Goal: Transaction & Acquisition: Book appointment/travel/reservation

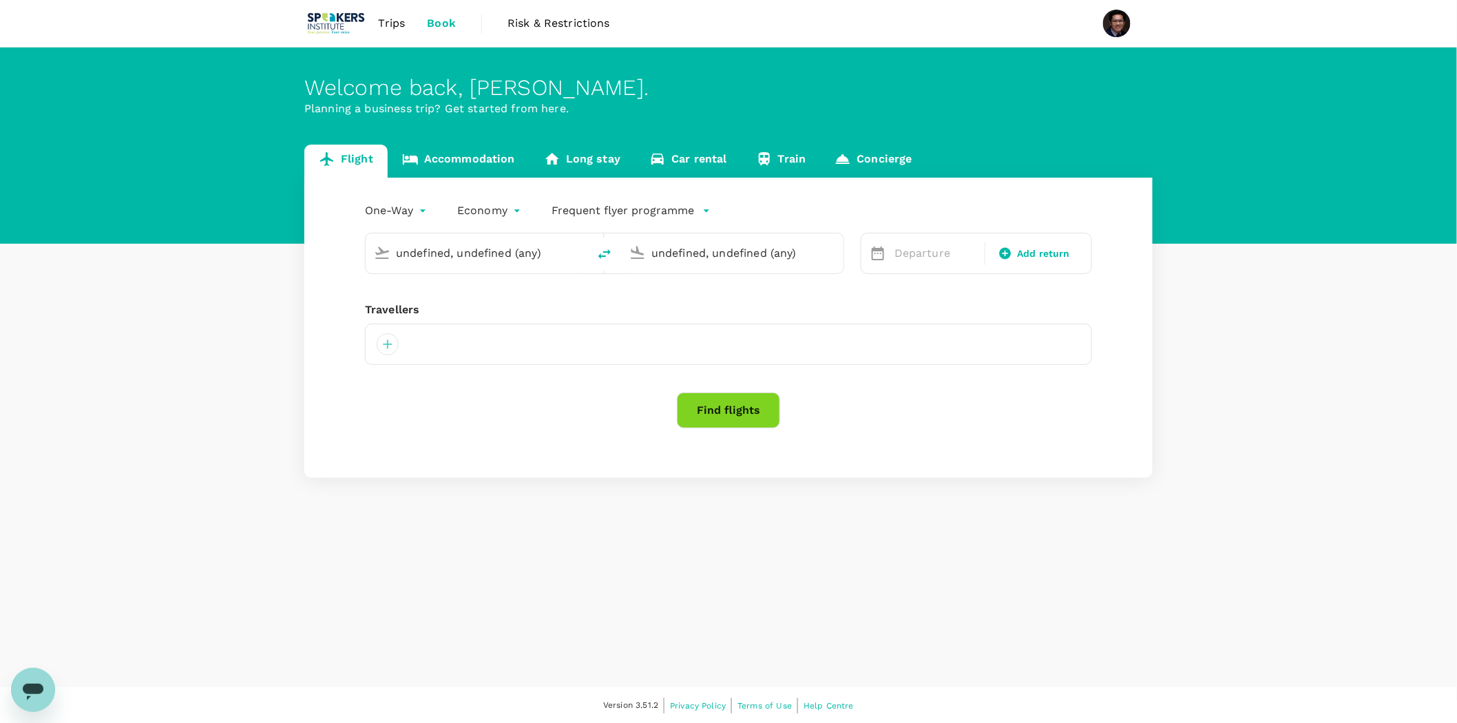
type input "Singapore Changi (SIN)"
type input "[GEOGRAPHIC_DATA], [GEOGRAPHIC_DATA] (any)"
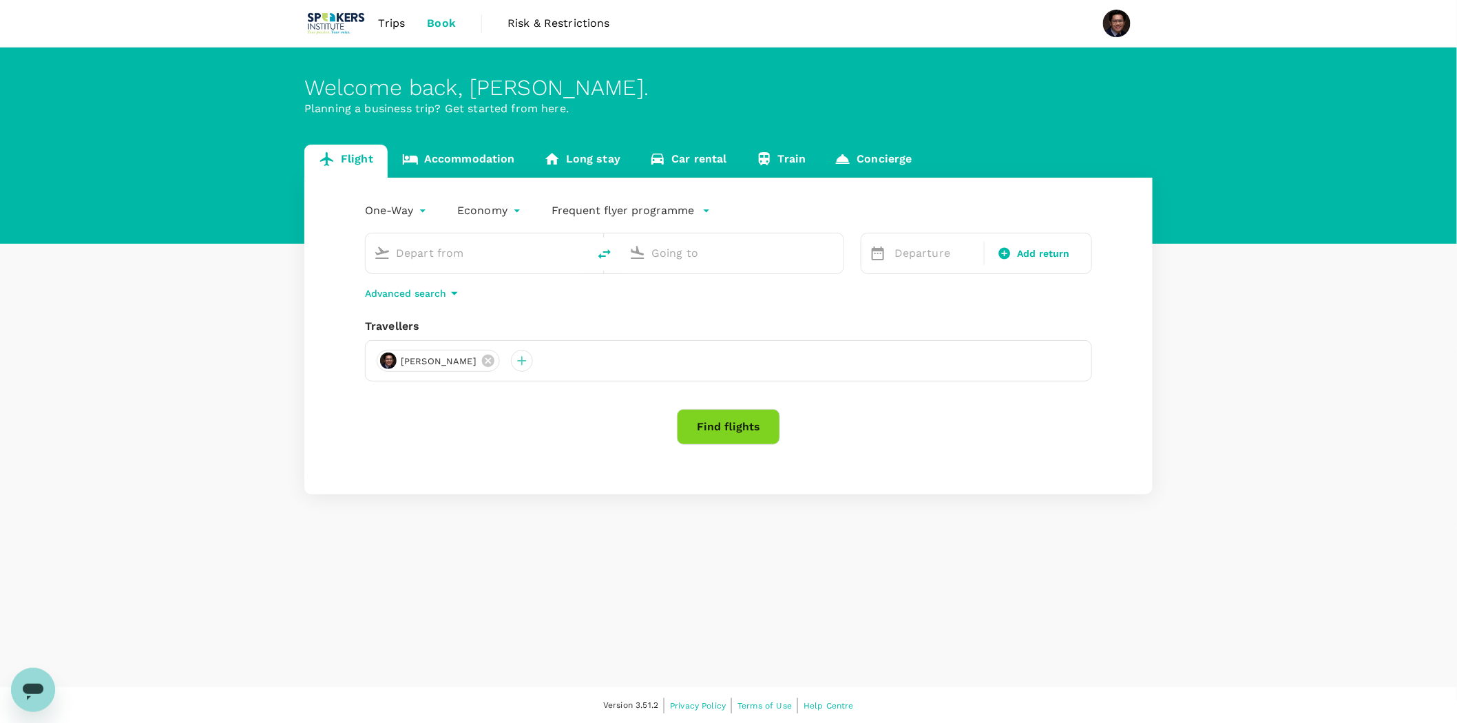
type input "Singapore Changi (SIN)"
type input "[GEOGRAPHIC_DATA], [GEOGRAPHIC_DATA] (any)"
click at [525, 253] on input "Singapore Changi (SIN)" at bounding box center [477, 252] width 163 height 21
click at [422, 309] on p "[GEOGRAPHIC_DATA]" at bounding box center [471, 307] width 189 height 14
type input "[GEOGRAPHIC_DATA] ([PERSON_NAME])"
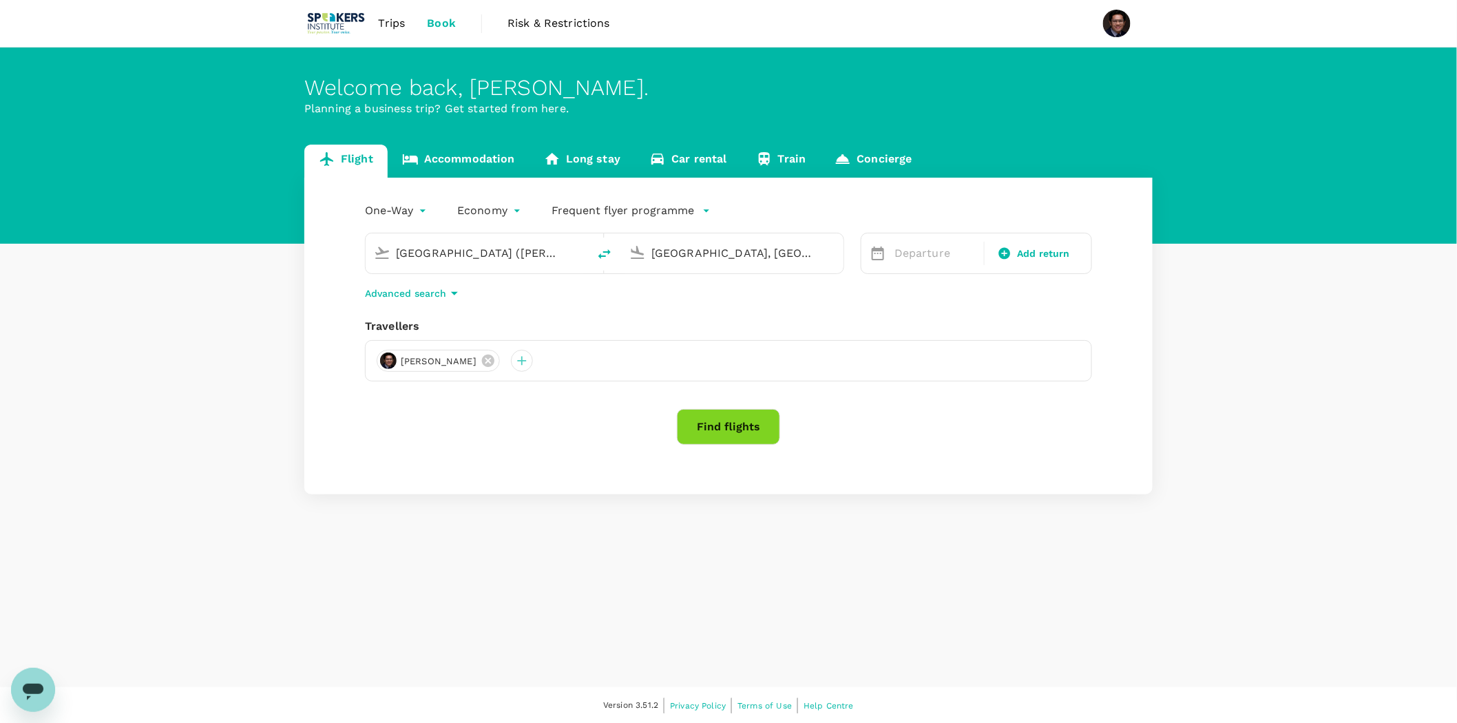
click at [717, 250] on input "[GEOGRAPHIC_DATA], [GEOGRAPHIC_DATA] (any)" at bounding box center [733, 252] width 163 height 21
click at [705, 284] on p "[GEOGRAPHIC_DATA], [GEOGRAPHIC_DATA]" at bounding box center [753, 281] width 275 height 14
type input "[GEOGRAPHIC_DATA], [GEOGRAPHIC_DATA] (any)"
click at [1030, 255] on span "Add return" at bounding box center [1043, 254] width 53 height 14
click at [1095, 193] on div "Round Trip roundtrip Economy economy Frequent flyer programme [GEOGRAPHIC_DATA]…" at bounding box center [728, 336] width 849 height 317
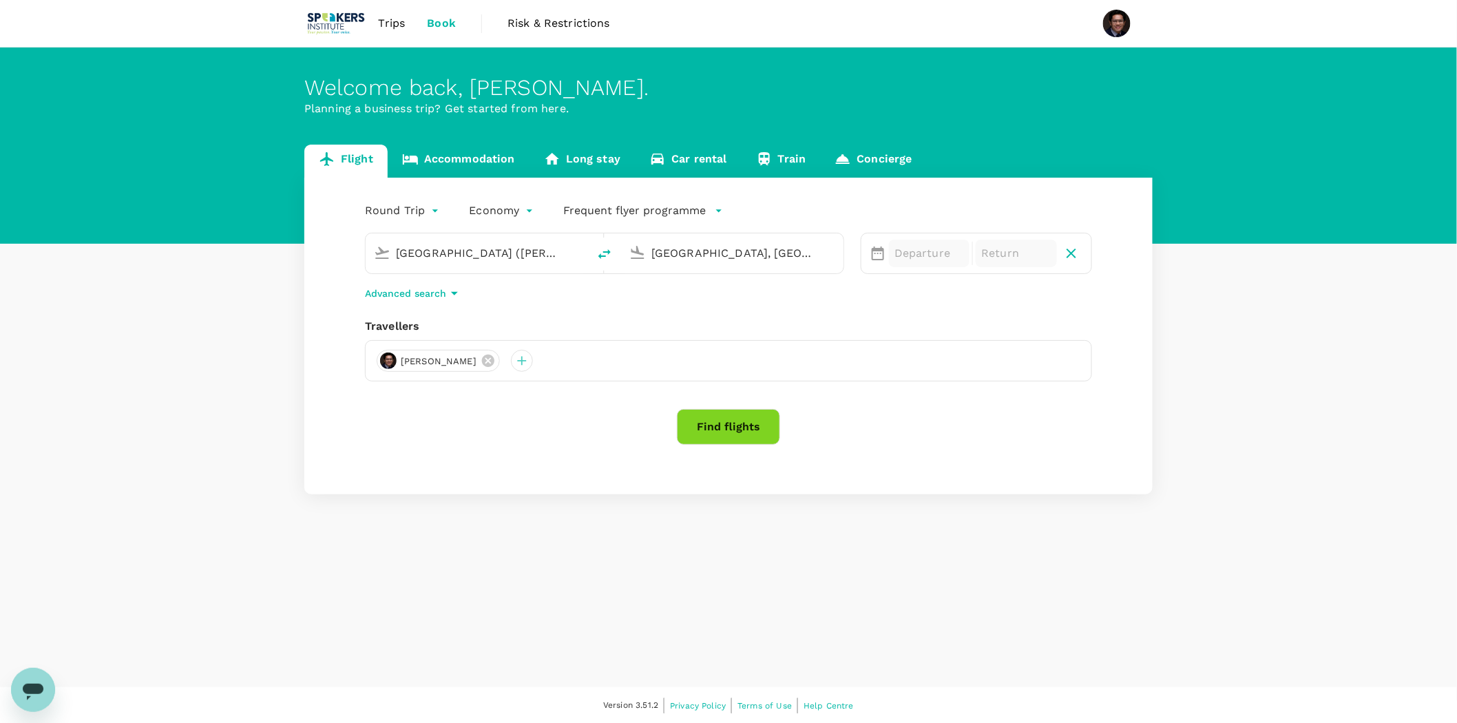
click at [941, 249] on p "Departure" at bounding box center [930, 253] width 70 height 17
click at [1070, 251] on icon "button" at bounding box center [1071, 253] width 17 height 17
click at [931, 250] on p "Departure" at bounding box center [935, 253] width 81 height 17
click at [246, 210] on div "Flight Accommodation Long stay Car rental Train Concierge One-Way oneway Econom…" at bounding box center [728, 320] width 1457 height 350
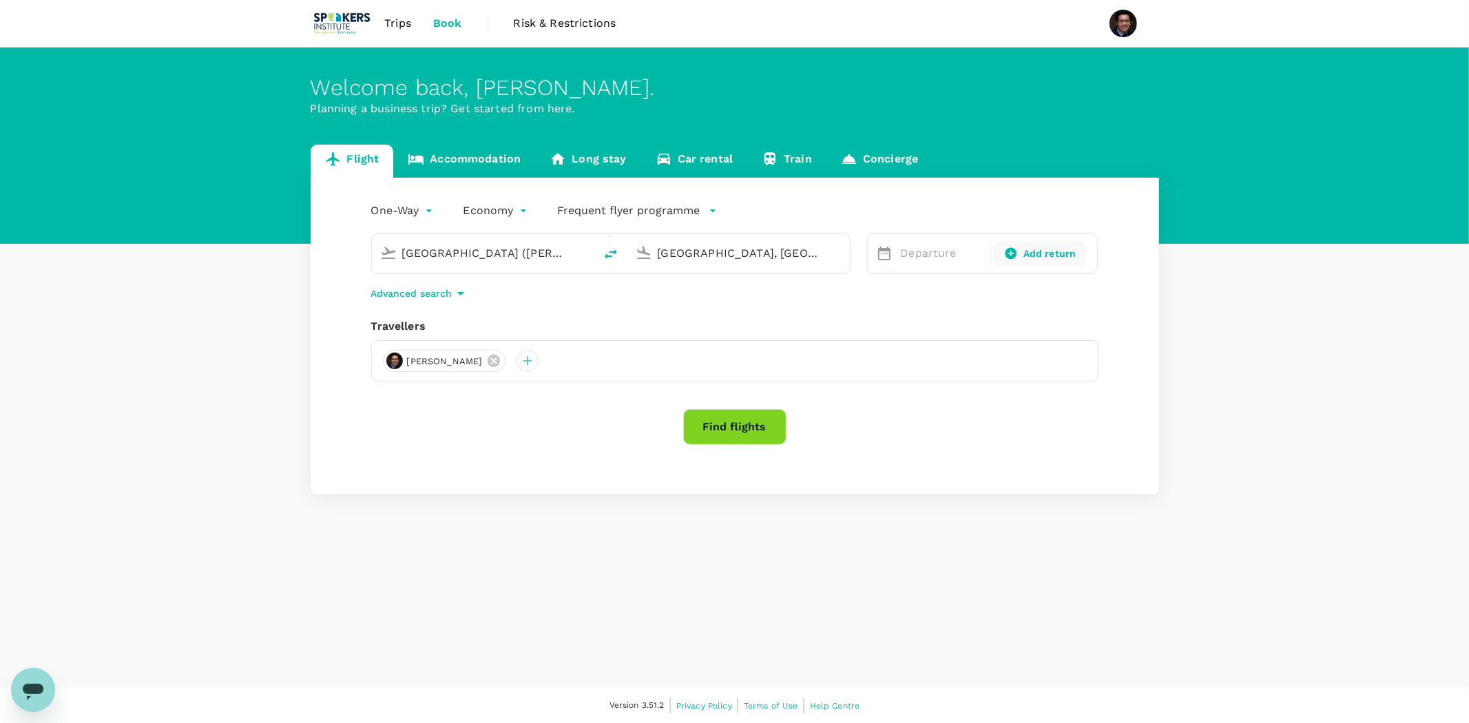
click at [497, 210] on body "Trips Book Risk & Restrictions Welcome back , [PERSON_NAME] . Planning a busine…" at bounding box center [734, 362] width 1469 height 725
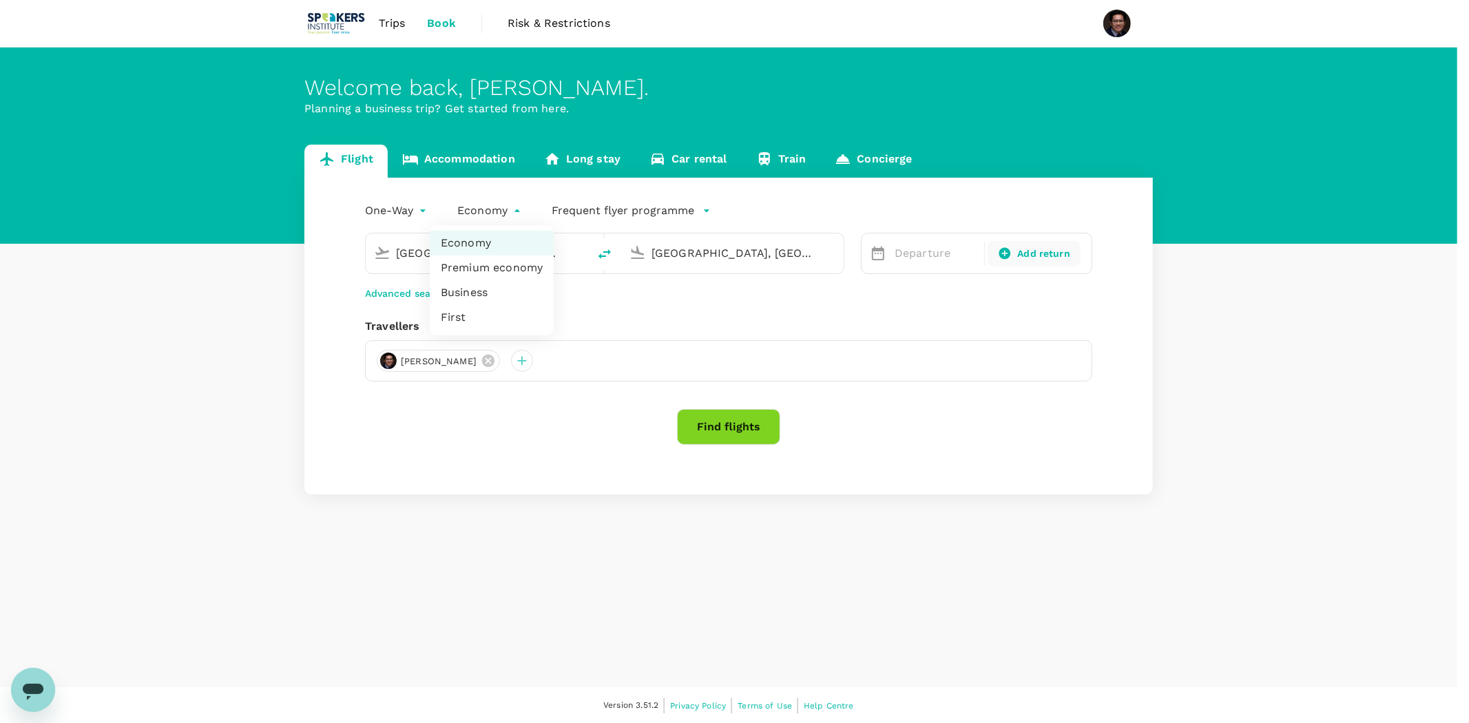
click at [497, 210] on div at bounding box center [734, 361] width 1469 height 723
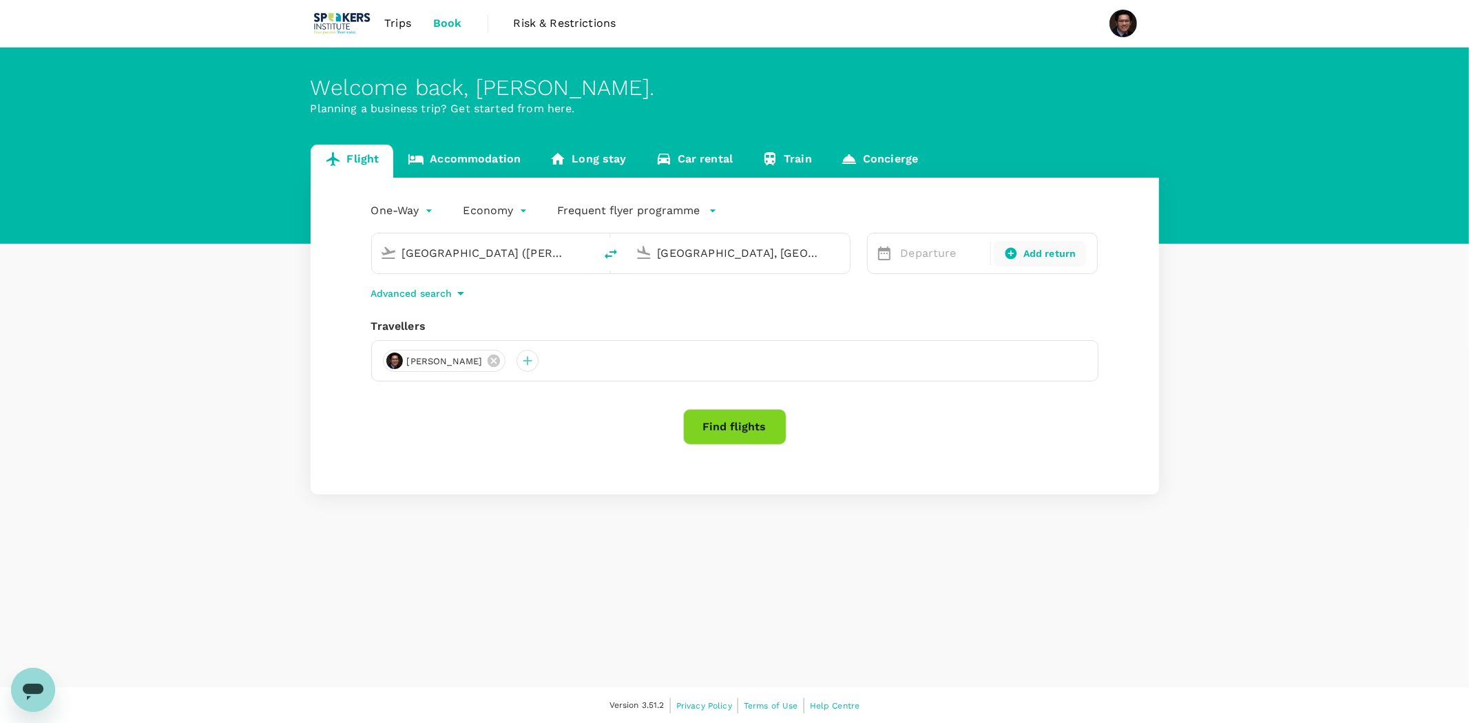
click at [393, 207] on body "Trips Book Risk & Restrictions Welcome back , [PERSON_NAME] . Planning a busine…" at bounding box center [734, 362] width 1469 height 725
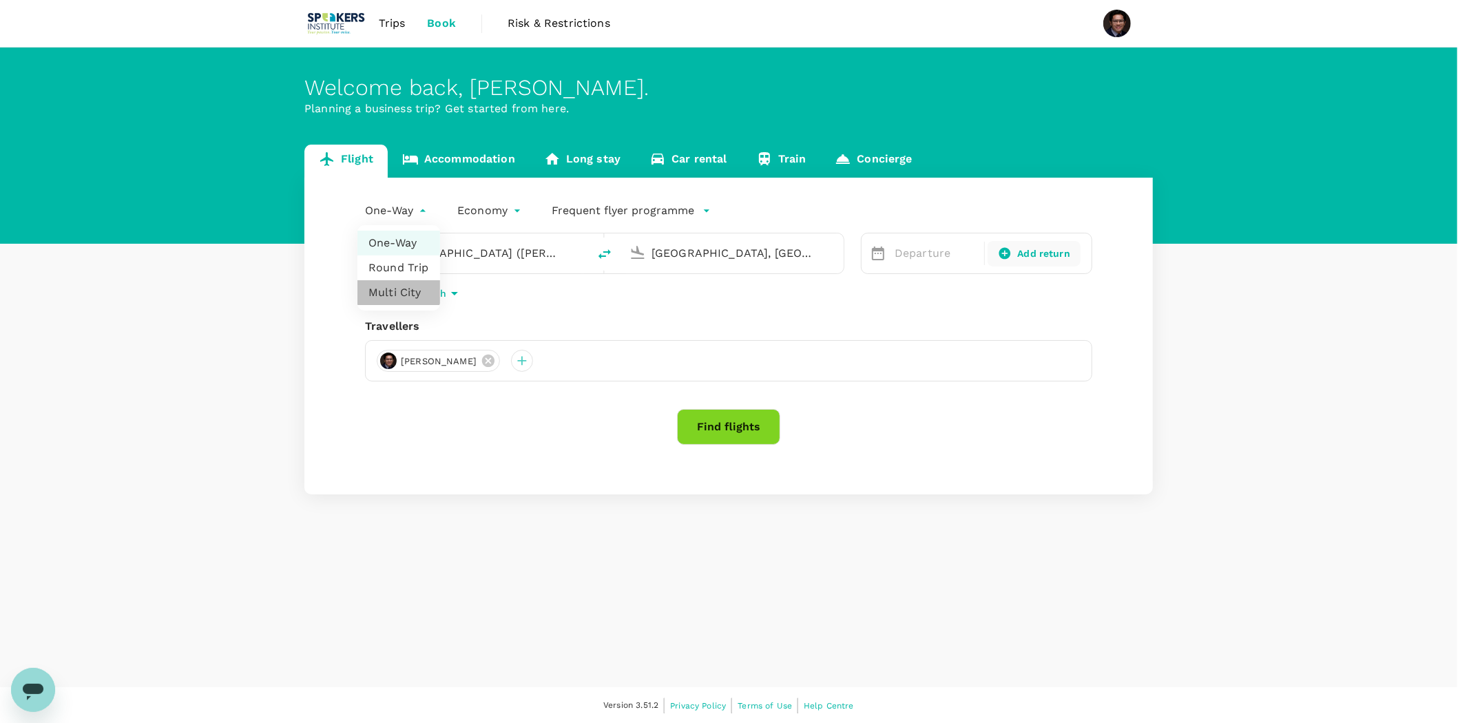
click at [396, 284] on li "Multi City" at bounding box center [398, 292] width 83 height 25
type input "multicity"
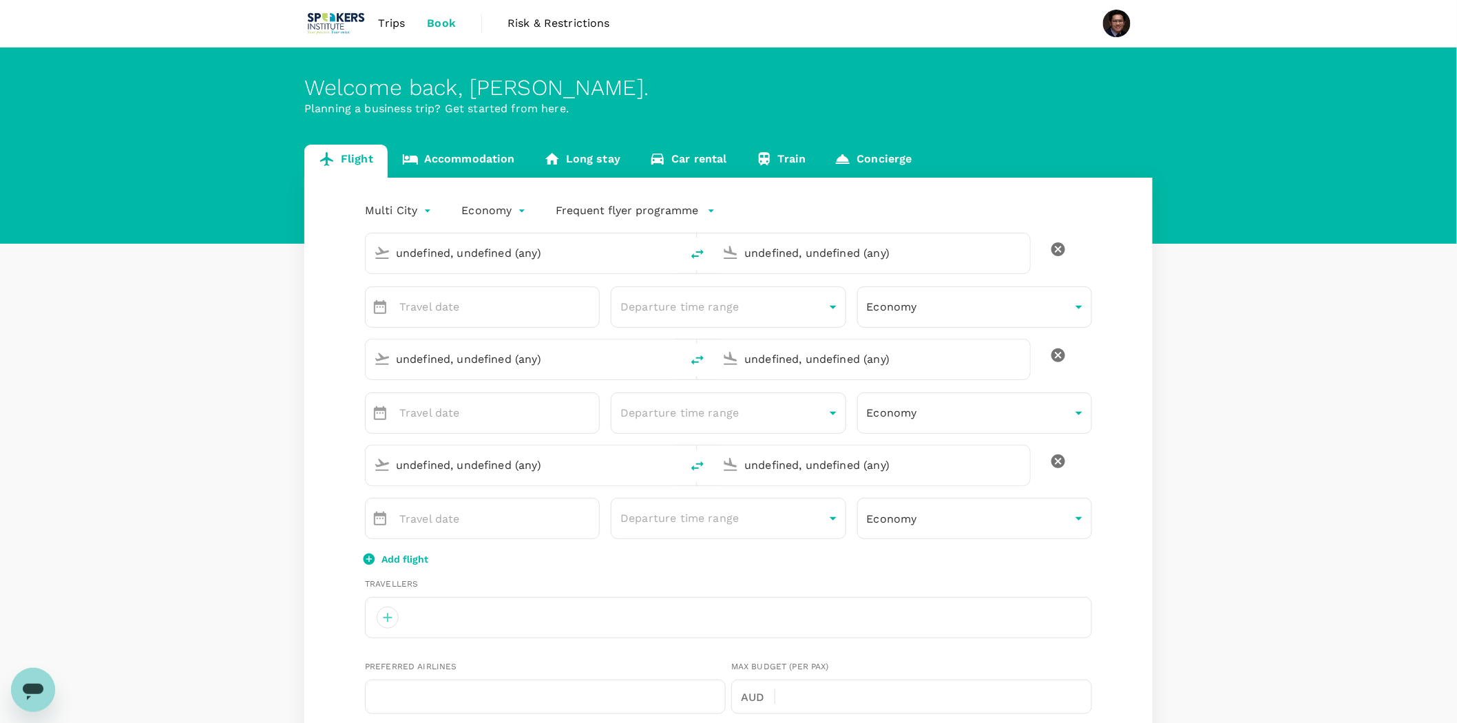
type input "[GEOGRAPHIC_DATA] ([PERSON_NAME])"
type input "[GEOGRAPHIC_DATA], [GEOGRAPHIC_DATA] (any)"
type input "[GEOGRAPHIC_DATA] ([PERSON_NAME])"
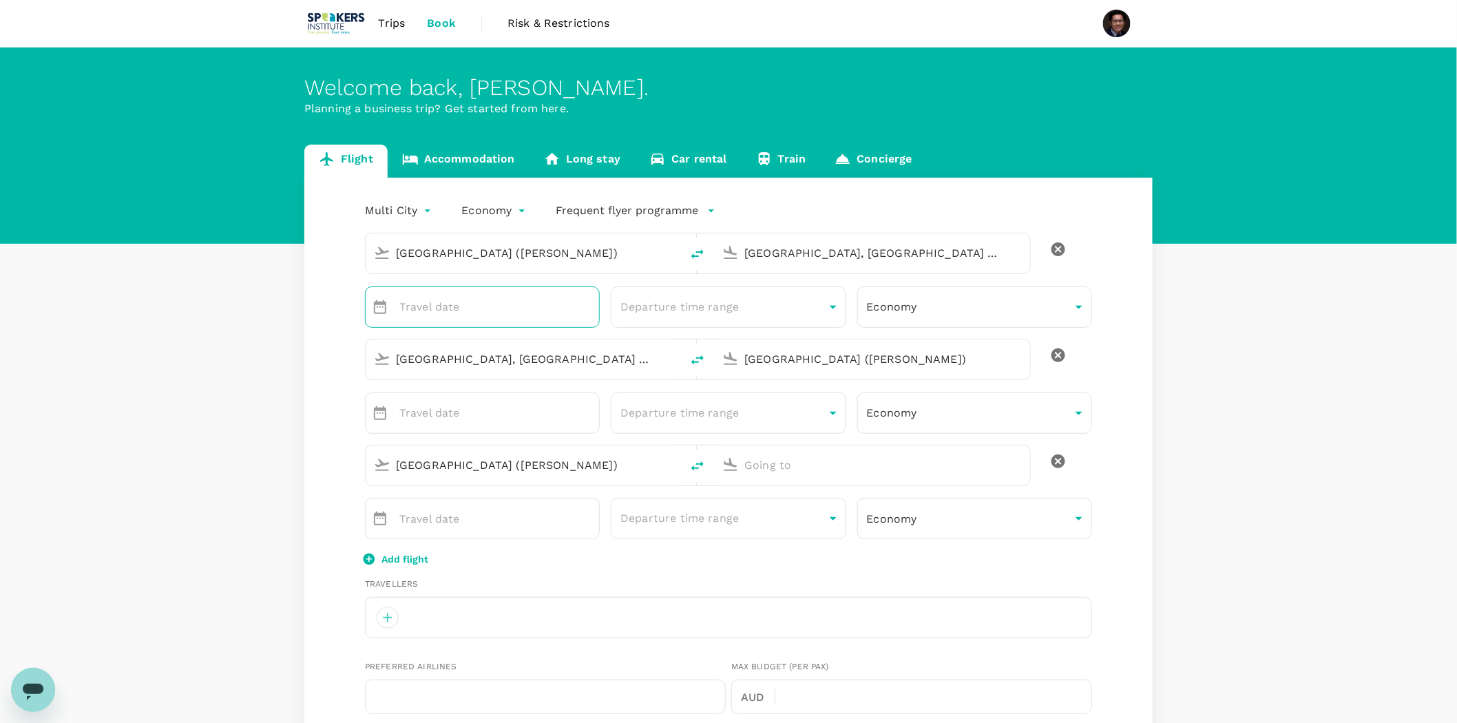
type input "[PERSON_NAME][EMAIL_ADDRESS][DOMAIN_NAME]"
type input "61"
type input "473015063"
click at [514, 294] on input "DD MMMM" at bounding box center [499, 307] width 200 height 41
type input "[DATE]"
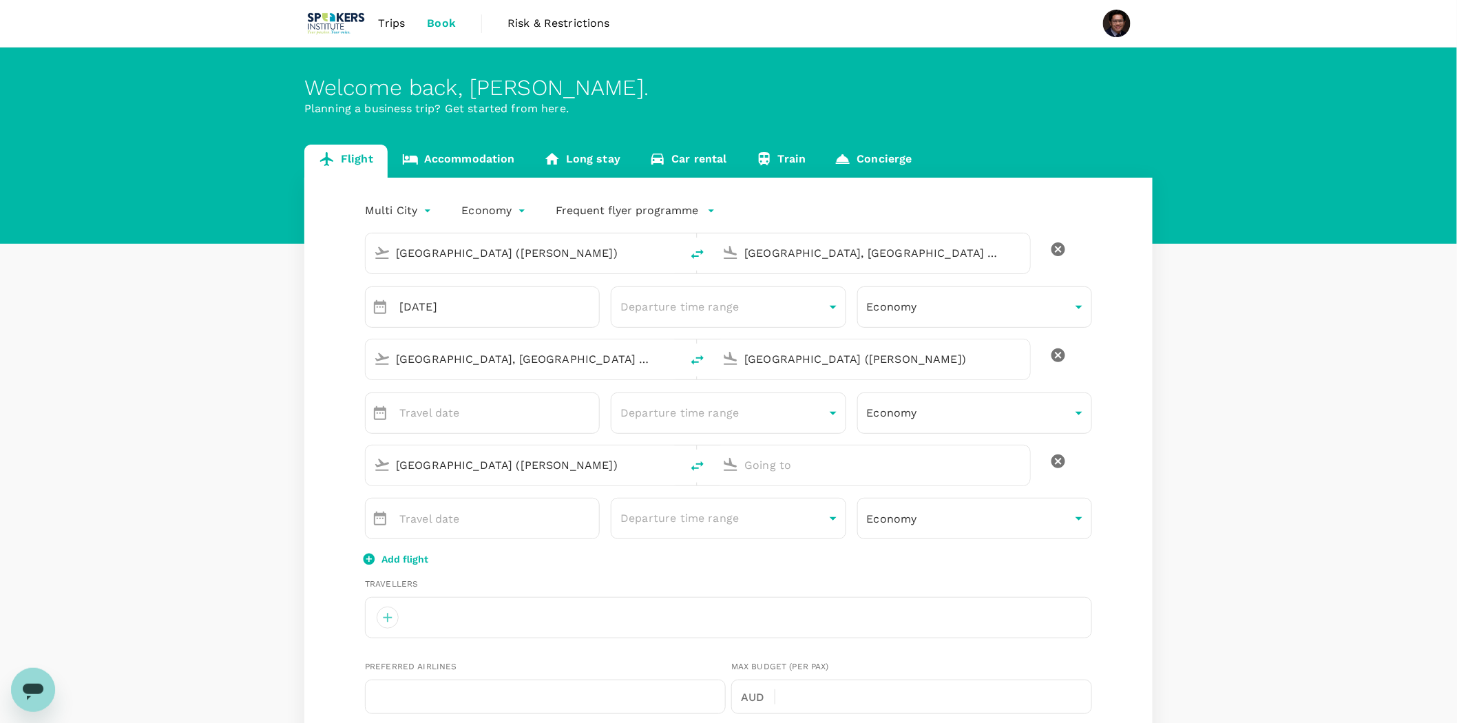
click at [492, 363] on input "[GEOGRAPHIC_DATA], [GEOGRAPHIC_DATA] (any)" at bounding box center [524, 358] width 256 height 21
type input "c"
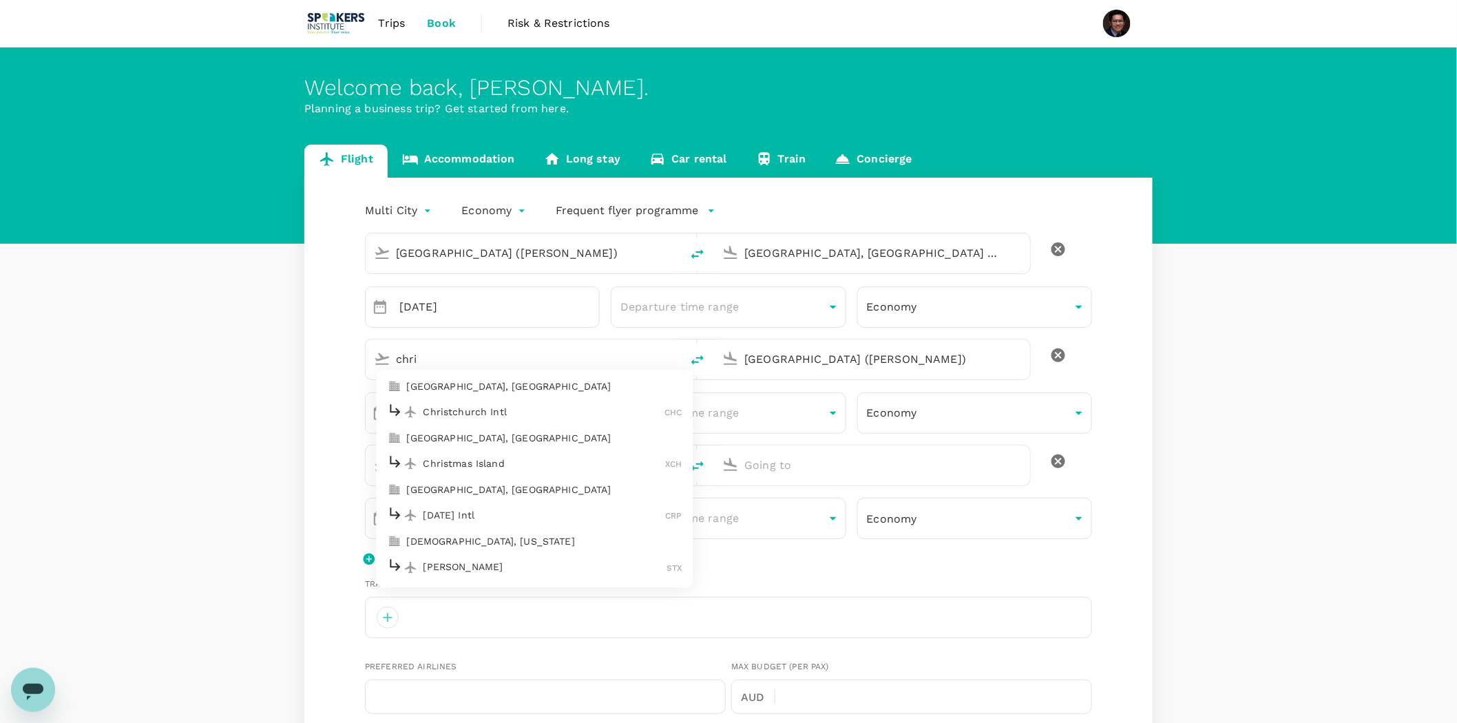
click at [485, 406] on p "Christchurch Intl" at bounding box center [545, 413] width 242 height 14
type input "Christchurch Intl (CHC)"
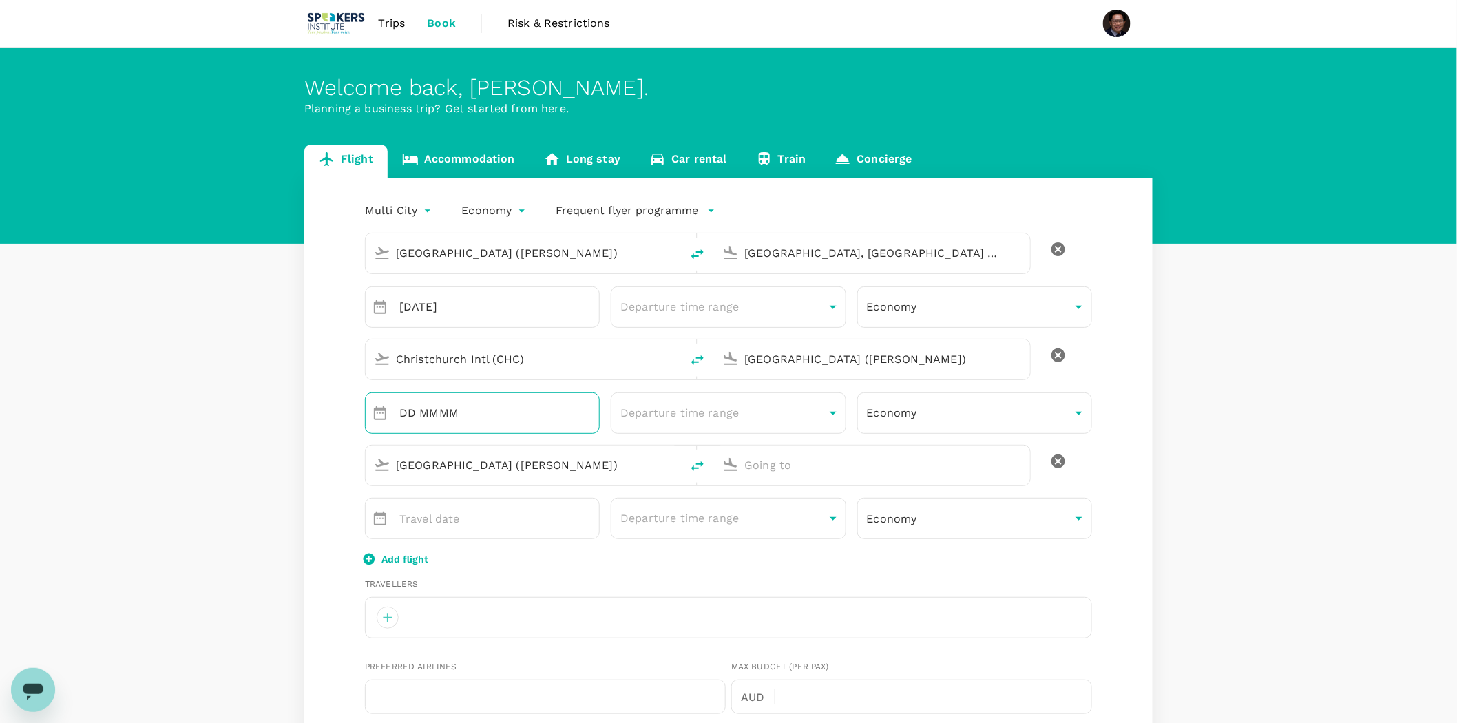
click at [399, 409] on input "DD MMMM" at bounding box center [499, 413] width 200 height 41
type input "[DATE]"
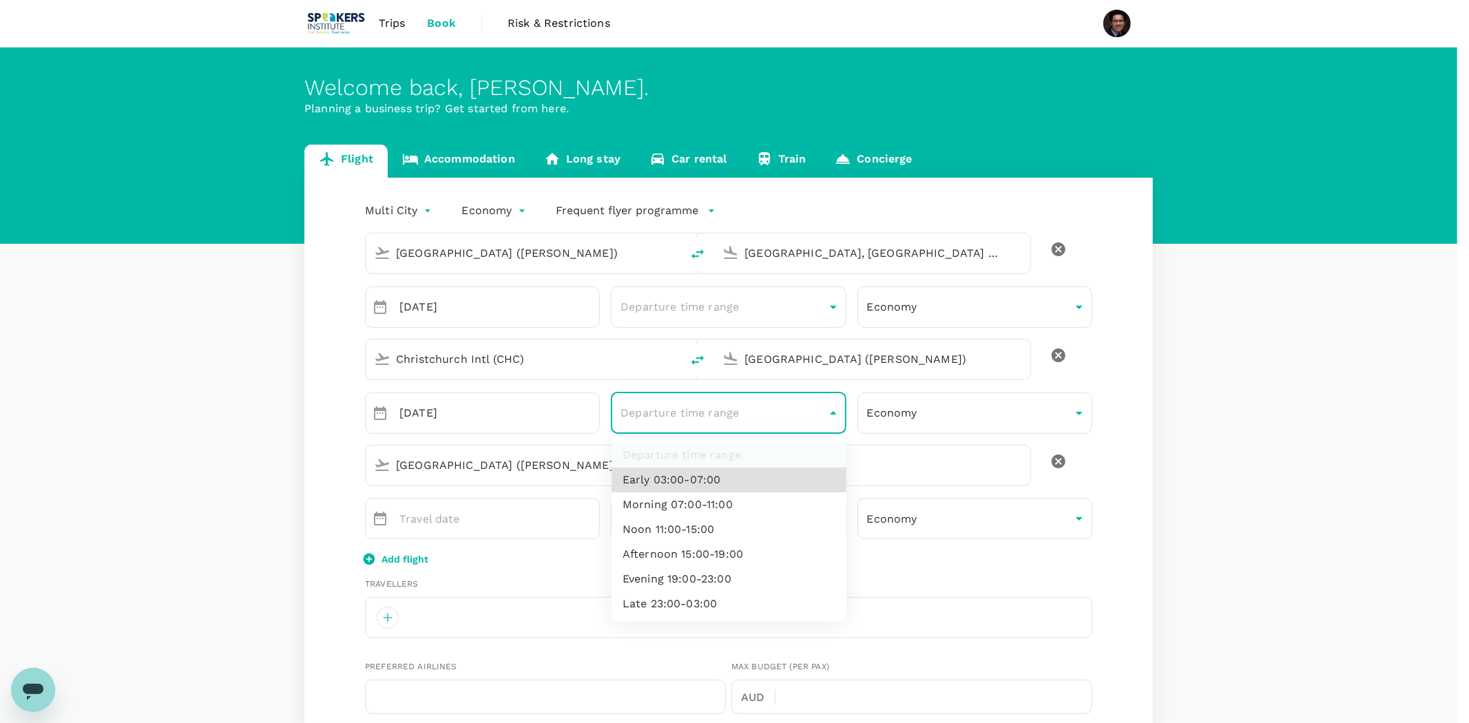
click at [718, 406] on body "Trips Book Risk & Restrictions Welcome back , [PERSON_NAME] . Planning a busine…" at bounding box center [734, 669] width 1469 height 1338
click at [715, 506] on li "Morning 07:00-11:00" at bounding box center [729, 504] width 235 height 25
type input "morning"
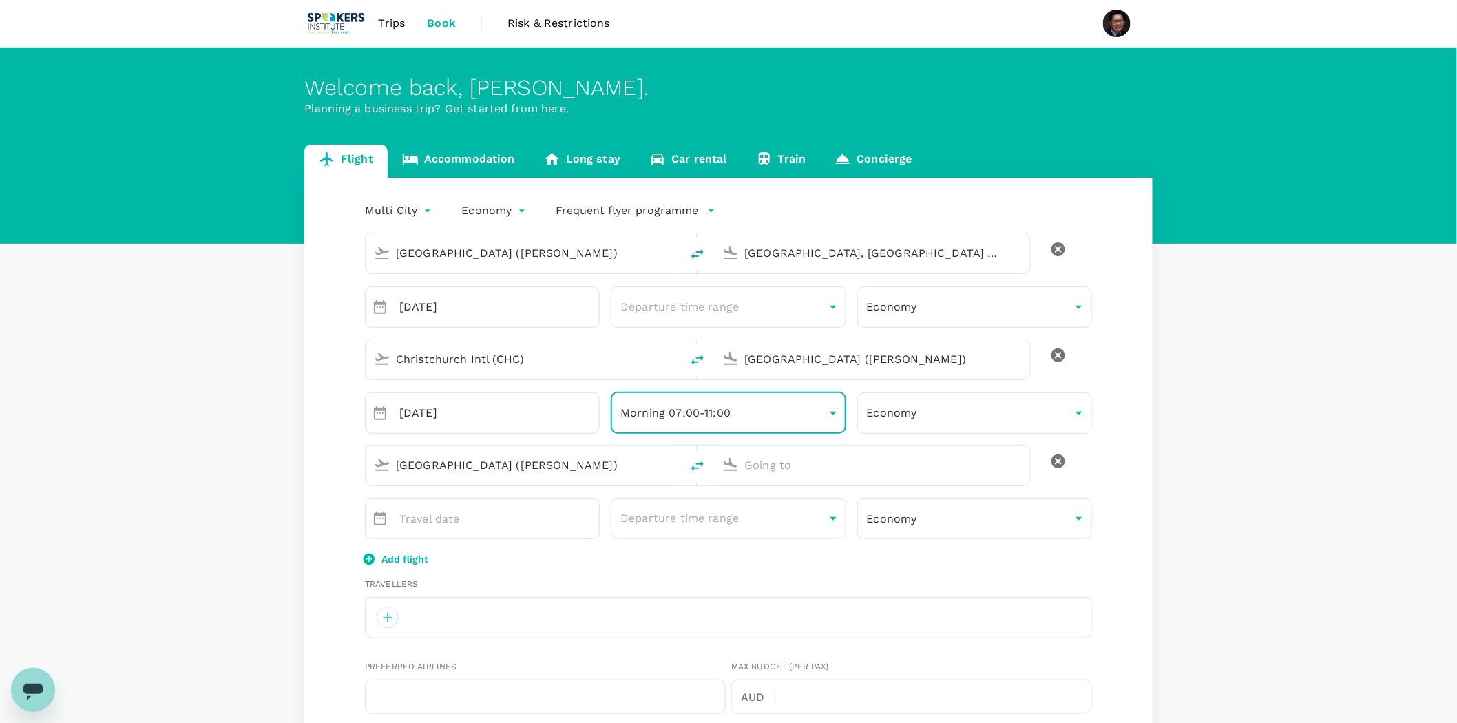
scroll to position [76, 0]
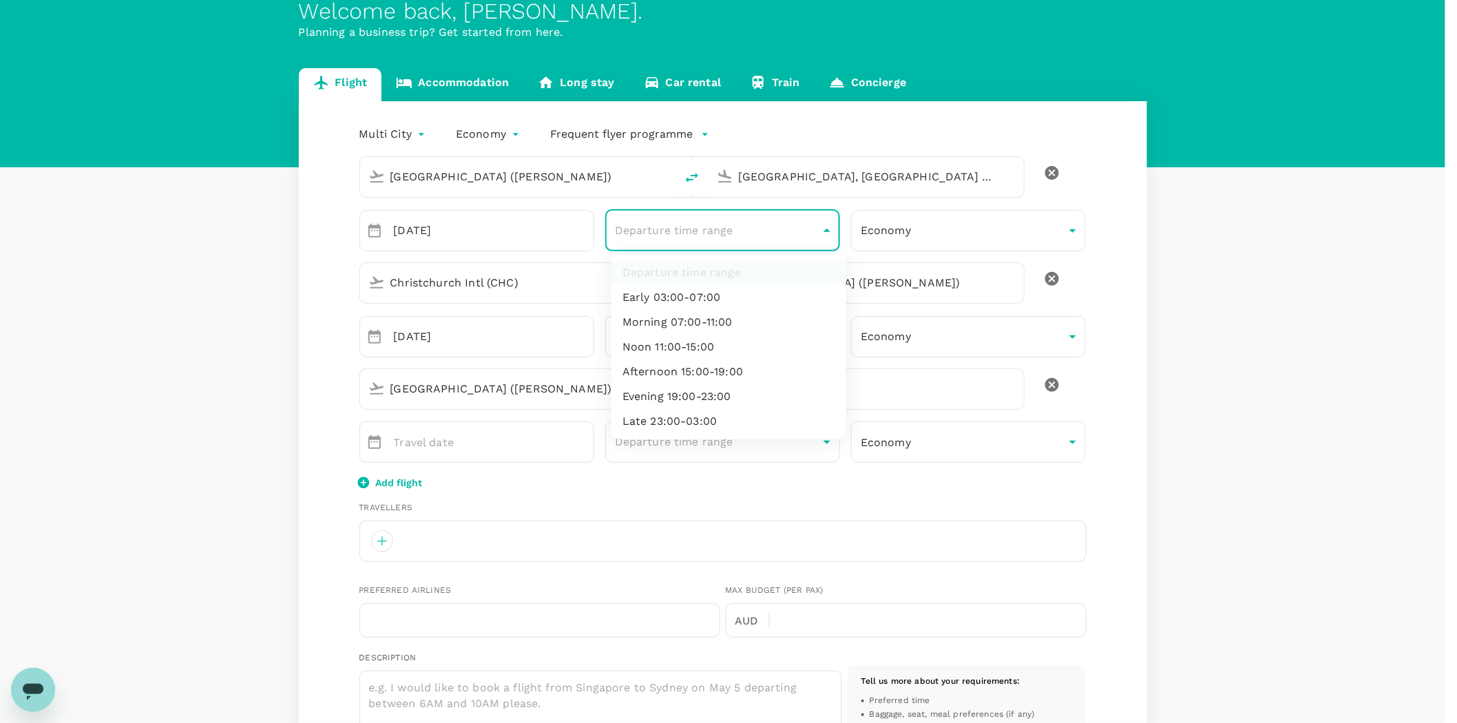
click at [697, 231] on body "Trips Book Risk & Restrictions Welcome back , [PERSON_NAME] . Planning a busine…" at bounding box center [728, 593] width 1457 height 1338
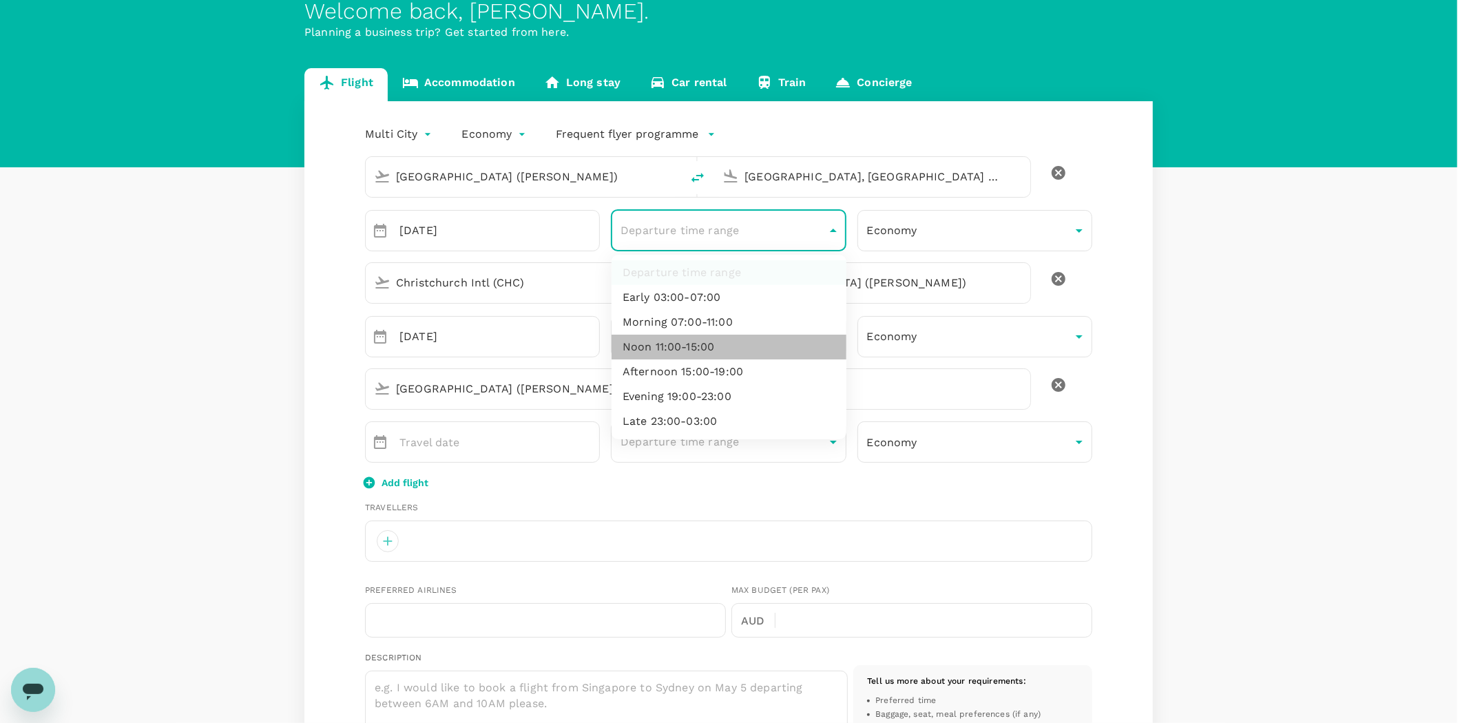
click at [696, 342] on li "Noon 11:00-15:00" at bounding box center [729, 347] width 235 height 25
type input "noon"
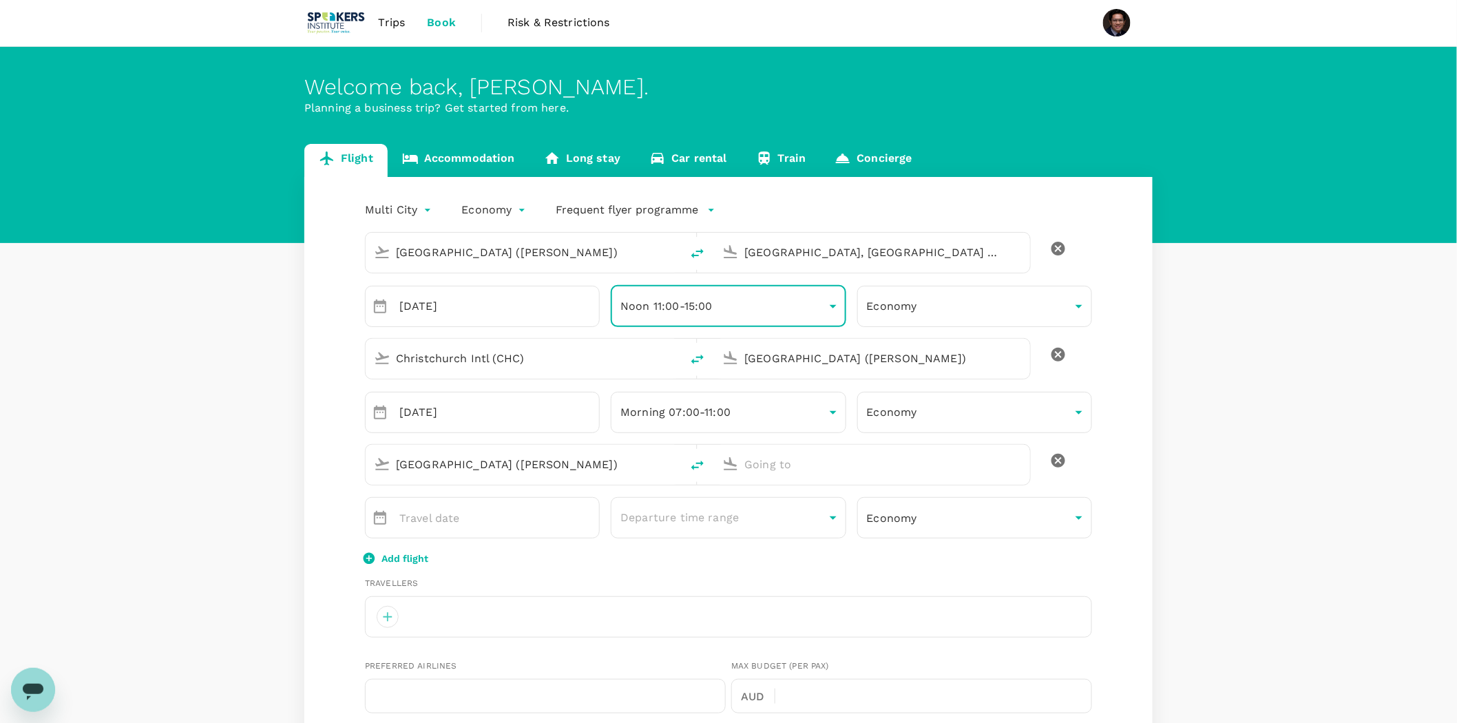
scroll to position [0, 0]
